Goal: Find specific page/section: Find specific page/section

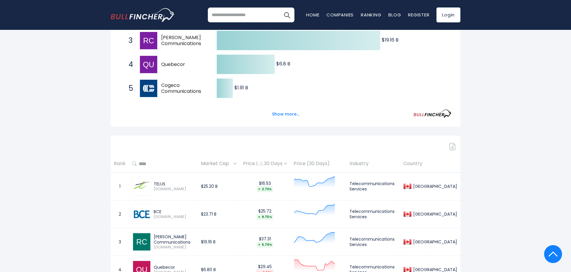
scroll to position [150, 0]
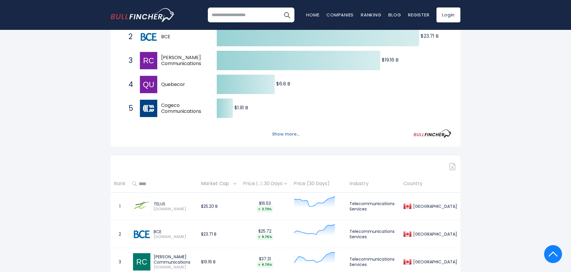
click at [283, 136] on button "Show more..." at bounding box center [286, 134] width 34 height 10
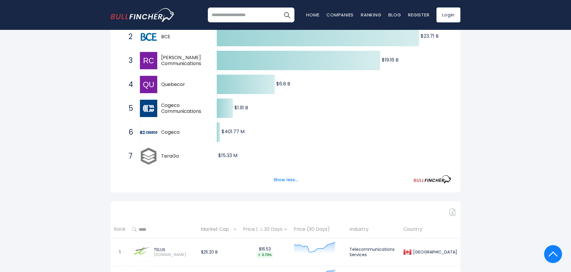
scroll to position [0, 0]
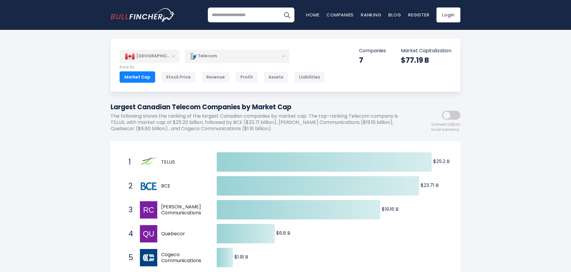
click at [243, 12] on input "search" at bounding box center [251, 14] width 87 height 15
type input "**********"
click at [280, 7] on button "Search" at bounding box center [287, 14] width 15 height 15
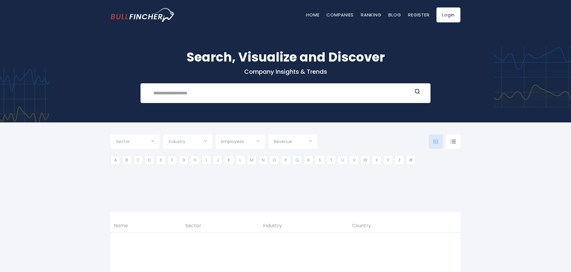
type input "***"
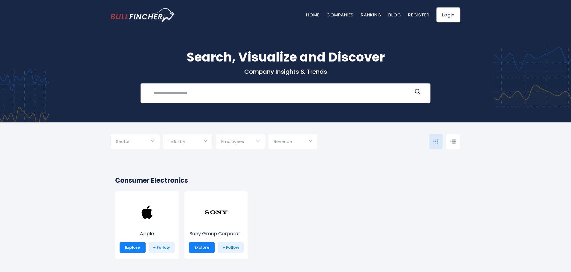
click at [230, 89] on input "text" at bounding box center [281, 93] width 263 height 11
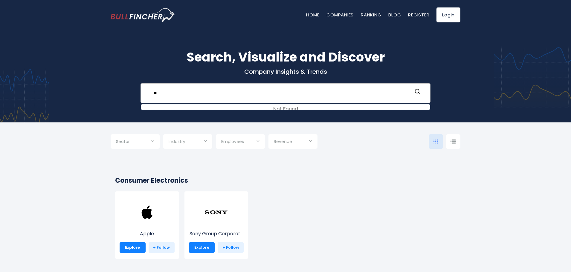
type input "*"
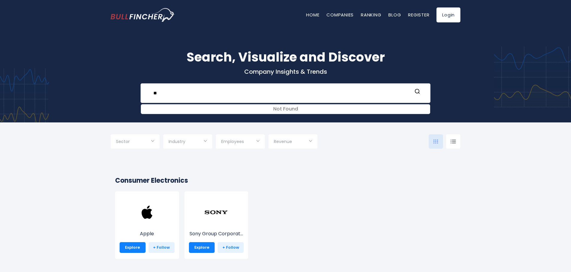
type input "*"
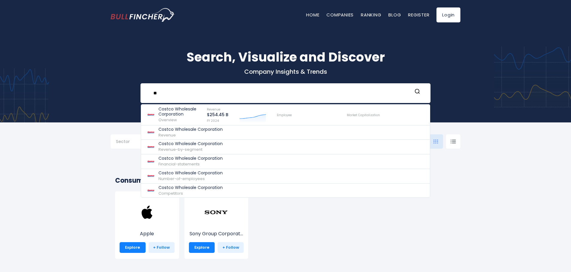
type input "*"
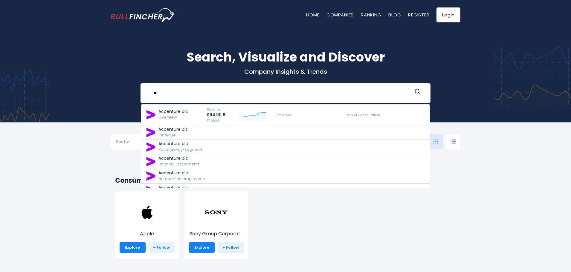
type input "*"
